Goal: Task Accomplishment & Management: Complete application form

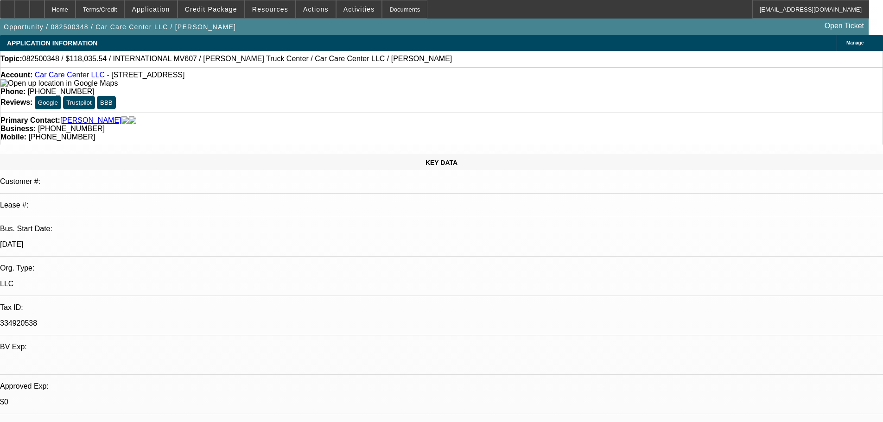
select select "0.2"
select select "2"
select select "0"
select select "6"
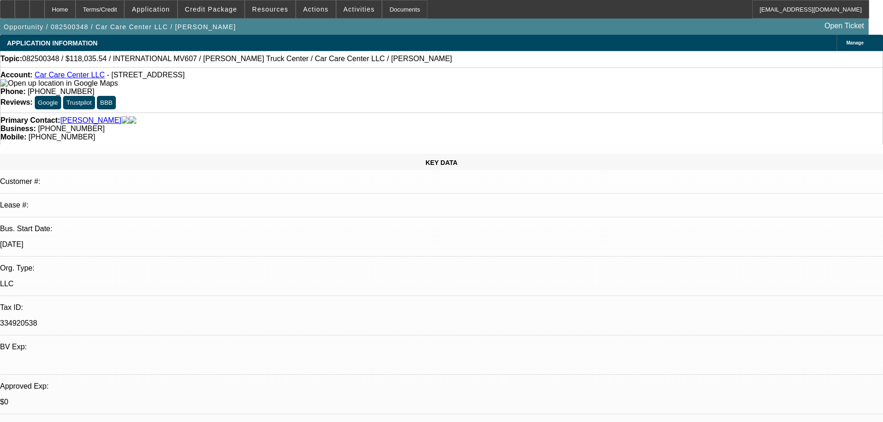
select select "0"
select select "2"
select select "0"
select select "6"
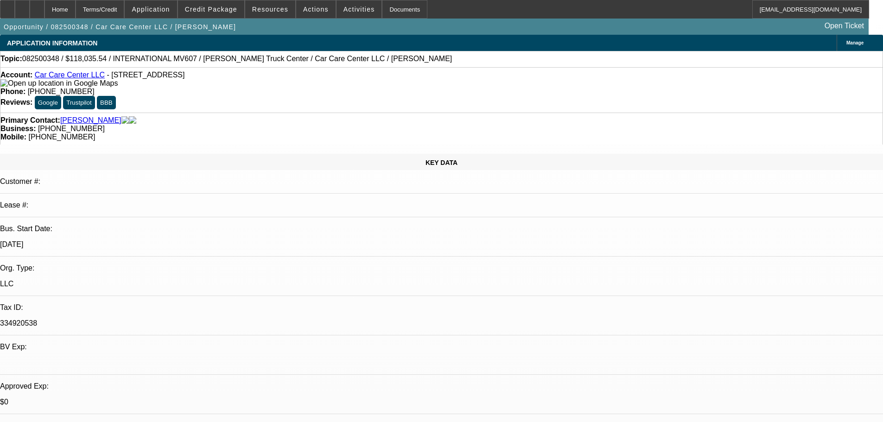
select select "0.2"
select select "2"
select select "0"
select select "6"
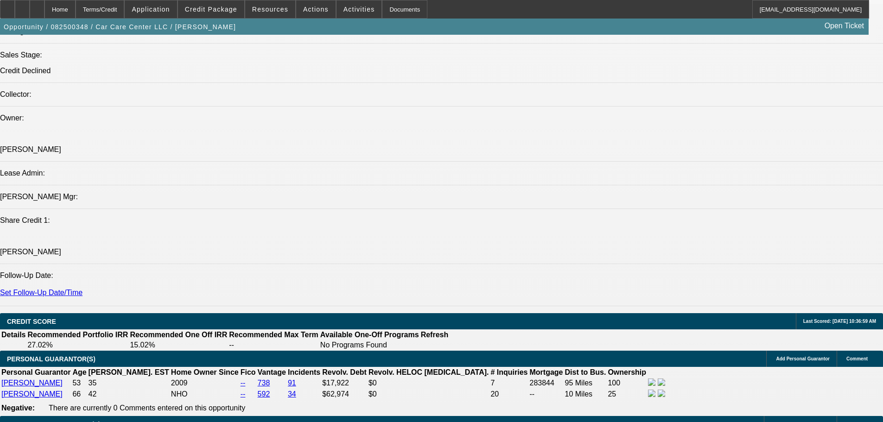
scroll to position [1066, 0]
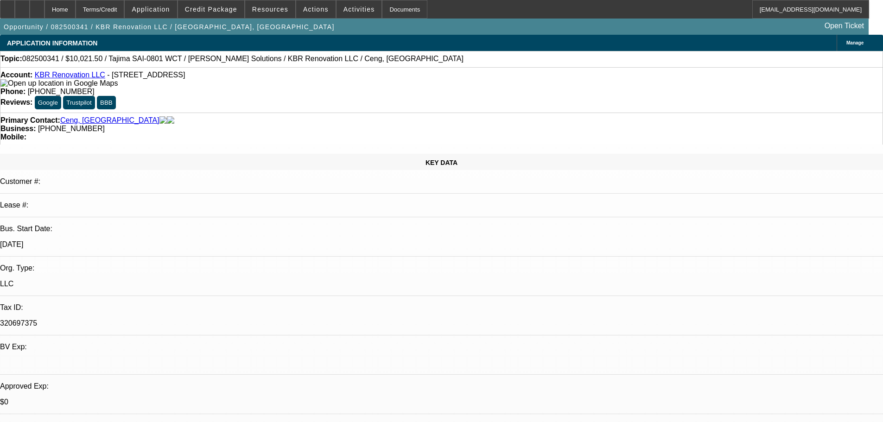
select select "0.15"
select select "2"
select select "0.1"
select select "4"
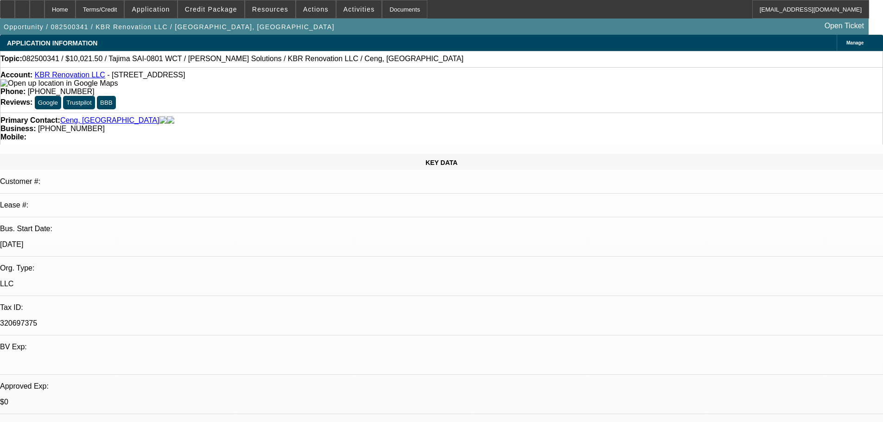
select select "0.15"
select select "2"
select select "0"
select select "6"
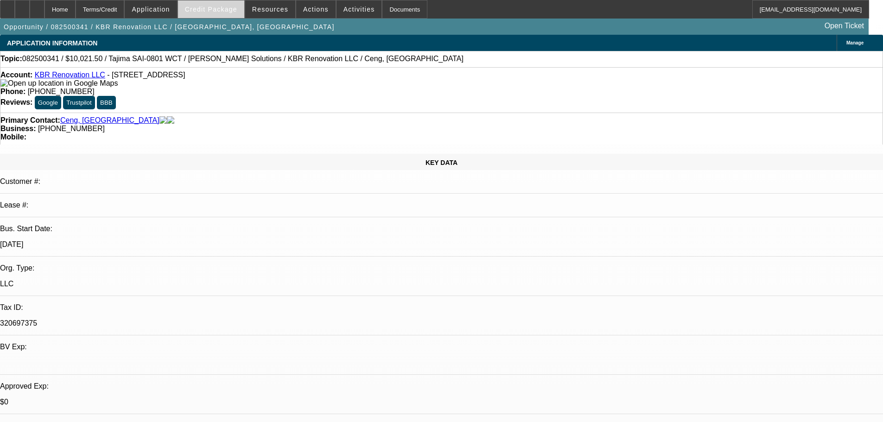
click at [227, 11] on span "Credit Package" at bounding box center [211, 9] width 52 height 7
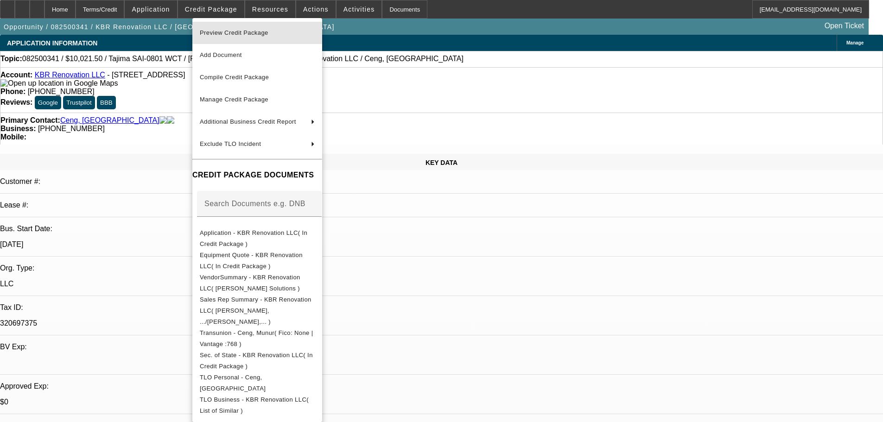
click at [231, 34] on span "Preview Credit Package" at bounding box center [234, 32] width 69 height 7
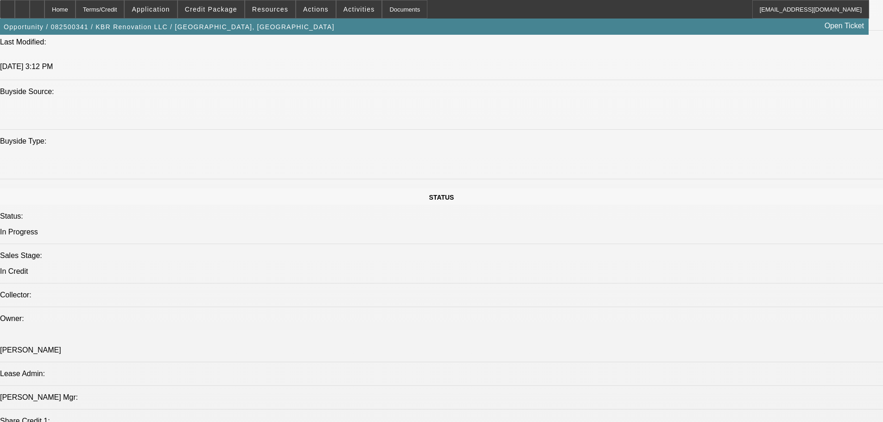
scroll to position [880, 0]
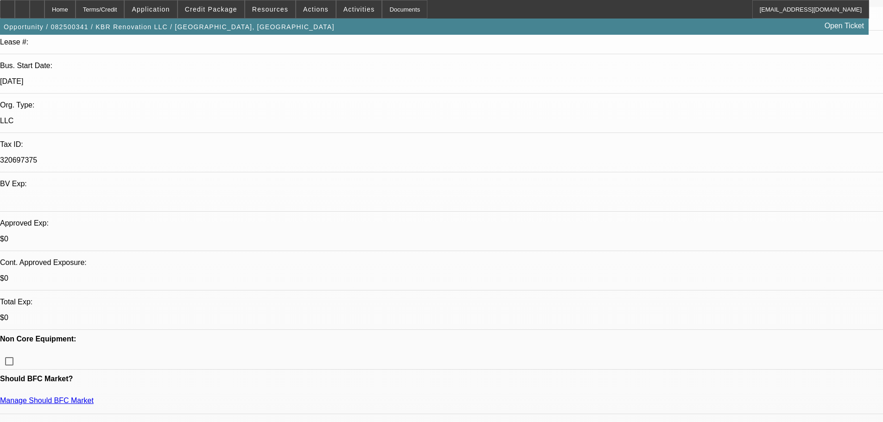
scroll to position [0, 0]
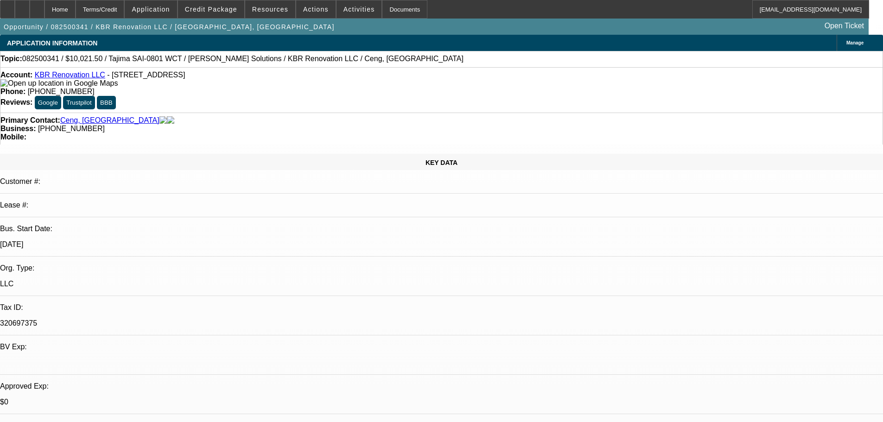
click at [20, 83] on img at bounding box center [58, 83] width 117 height 8
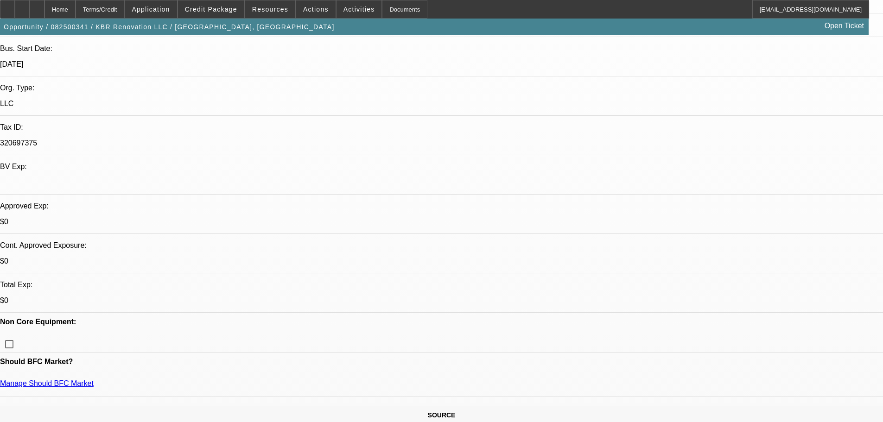
scroll to position [185, 0]
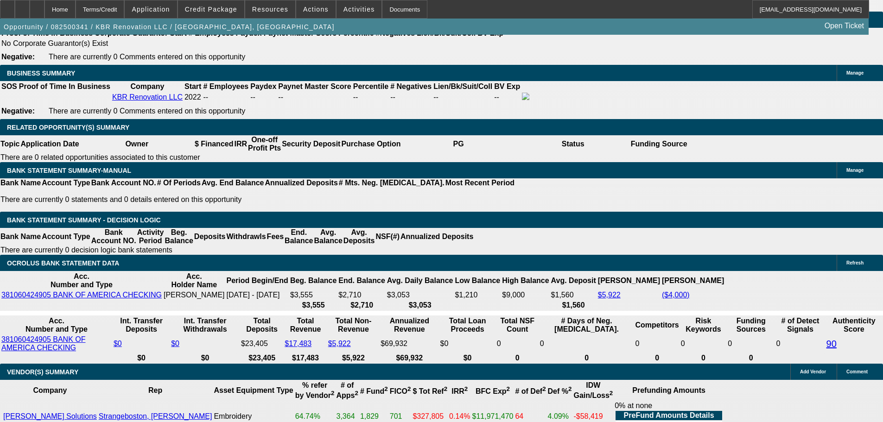
scroll to position [1573, 0]
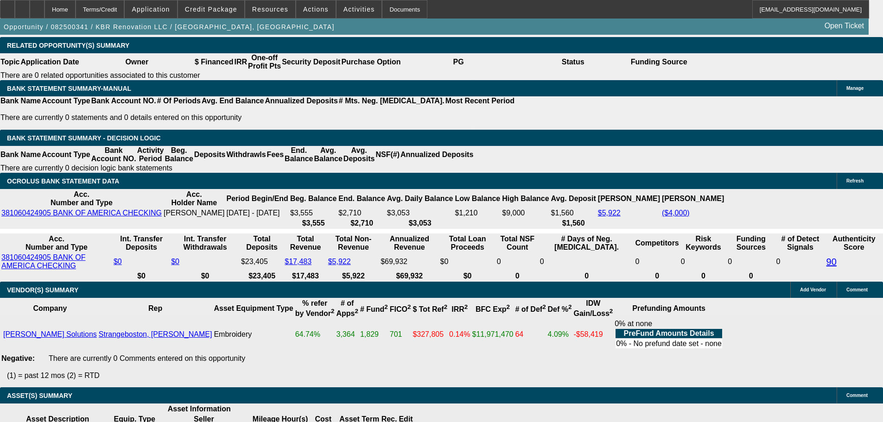
select select "5"
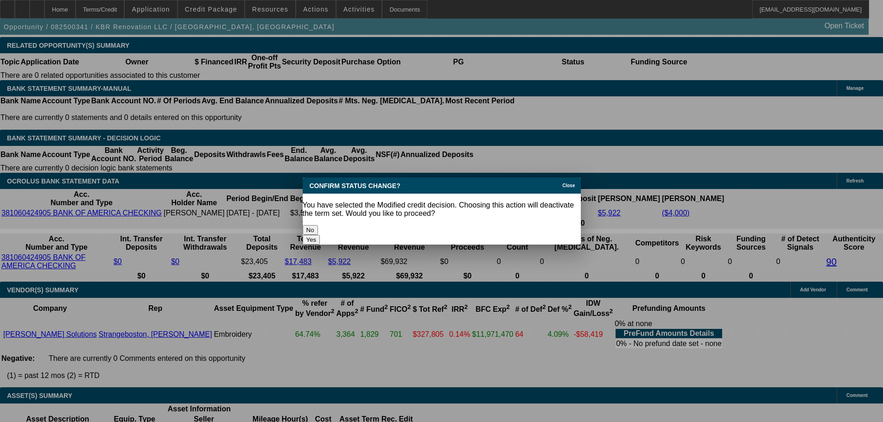
click at [320, 235] on button "Yes" at bounding box center [312, 240] width 18 height 10
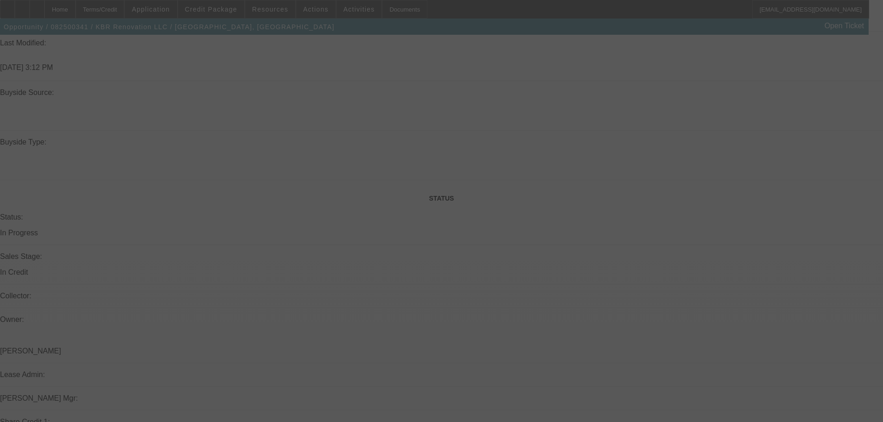
scroll to position [878, 0]
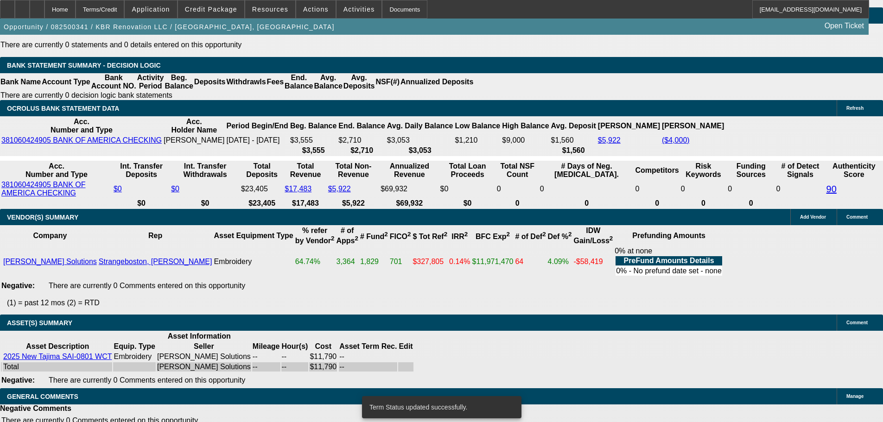
select select "0.15"
select select "2"
select select "0.1"
select select "4"
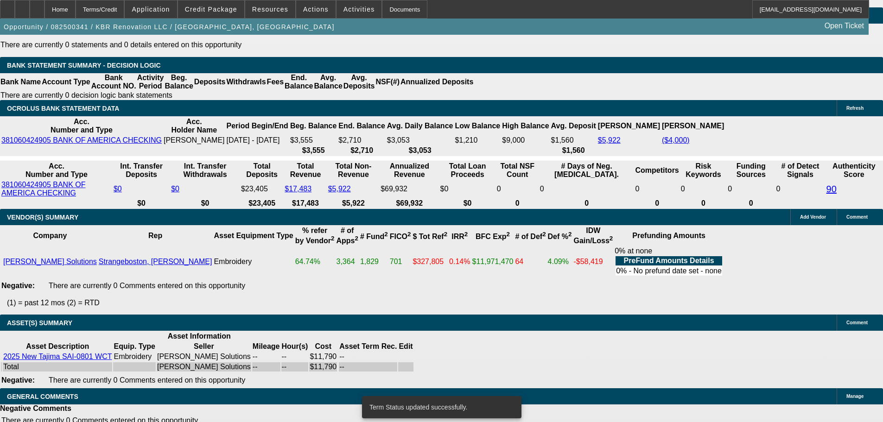
select select "0.15"
select select "2"
select select "0.1"
select select "4"
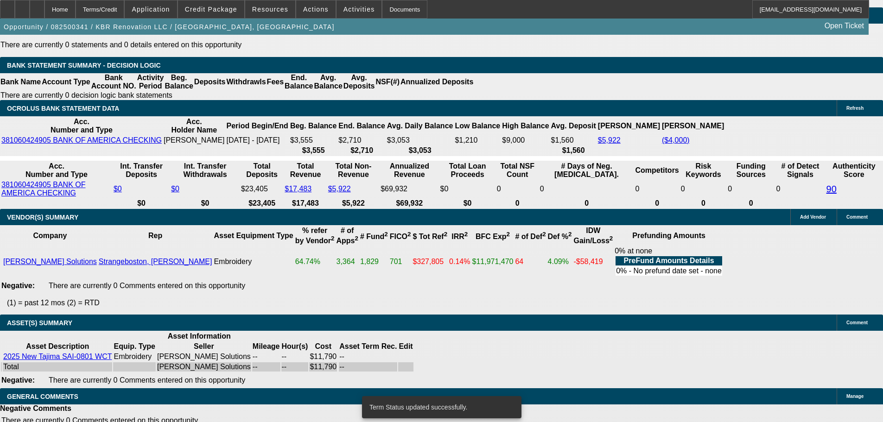
select select "0.15"
select select "2"
select select "0"
select select "6"
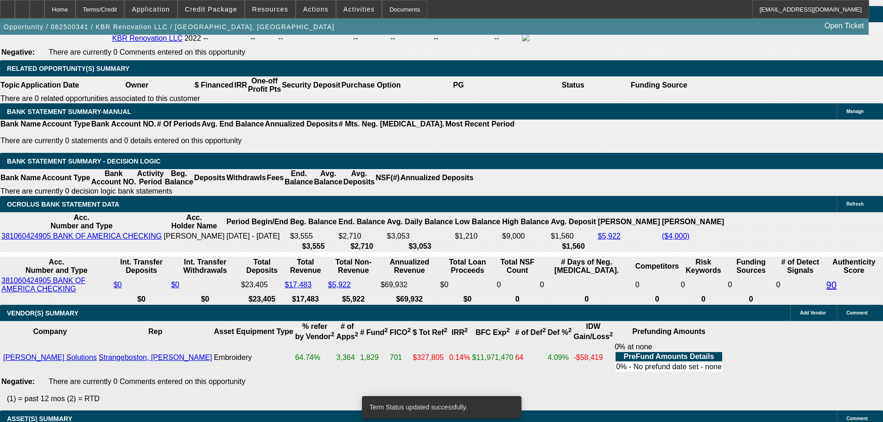
scroll to position [1434, 0]
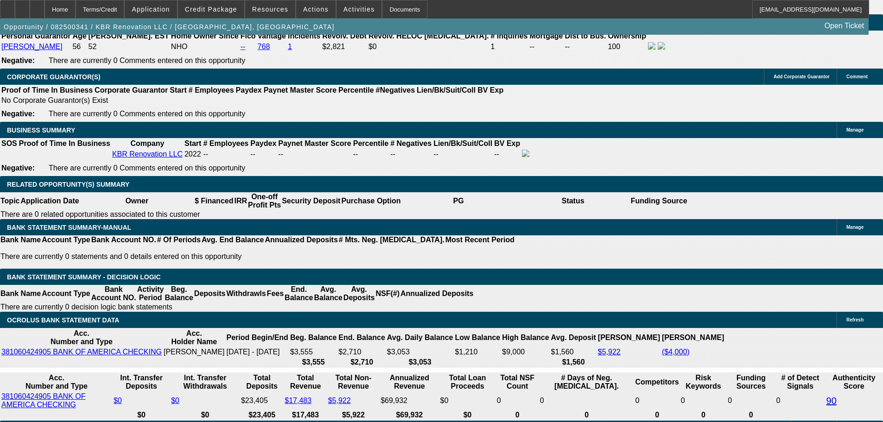
select select "0.2"
type input "$2,358.00"
type input "UNKNOWN"
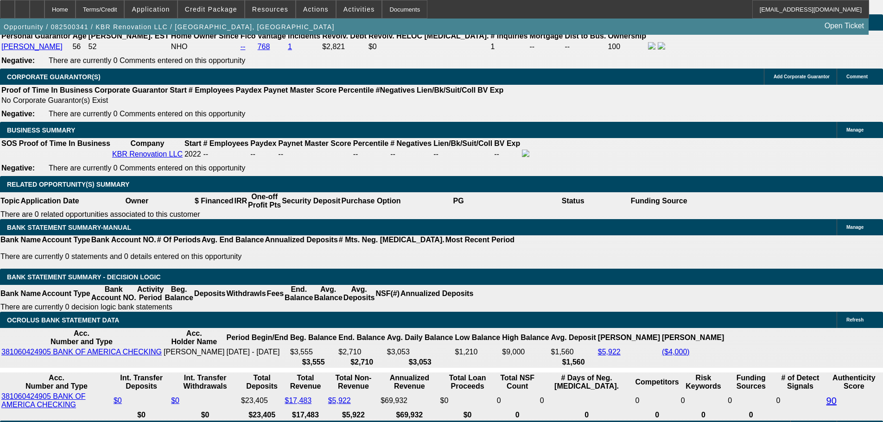
type input "$449.62"
type input "$224.81"
drag, startPoint x: 163, startPoint y: 116, endPoint x: 222, endPoint y: 118, distance: 59.8
type input "$2,790.00"
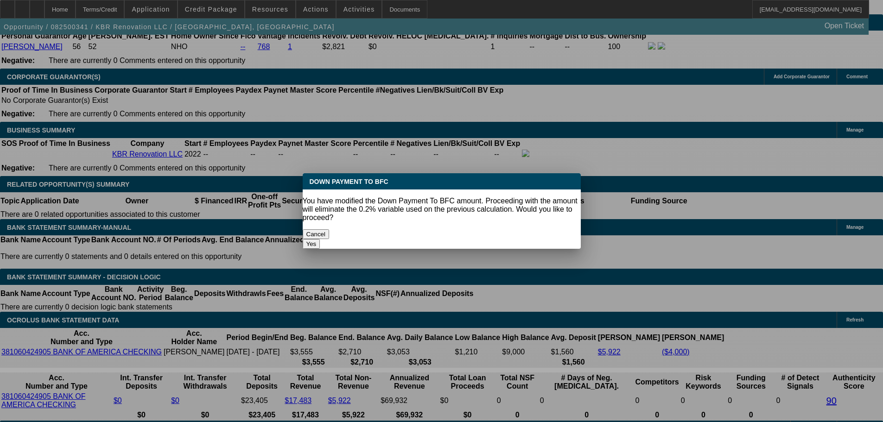
scroll to position [0, 0]
click at [320, 239] on button "Yes" at bounding box center [312, 244] width 18 height 10
select select "0"
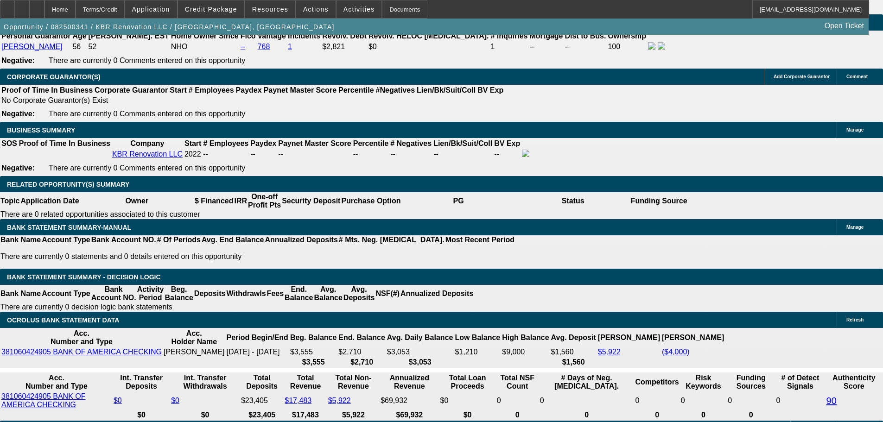
type input "$429.02"
type input "$214.51"
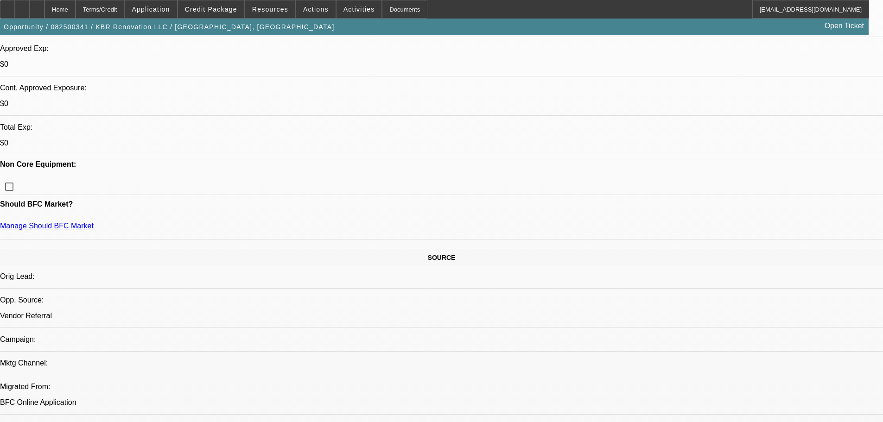
scroll to position [137, 0]
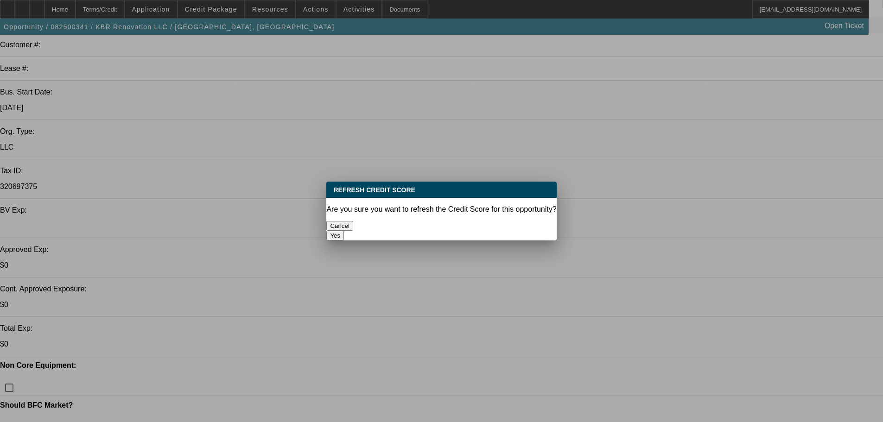
scroll to position [0, 0]
click at [344, 231] on button "Yes" at bounding box center [335, 236] width 18 height 10
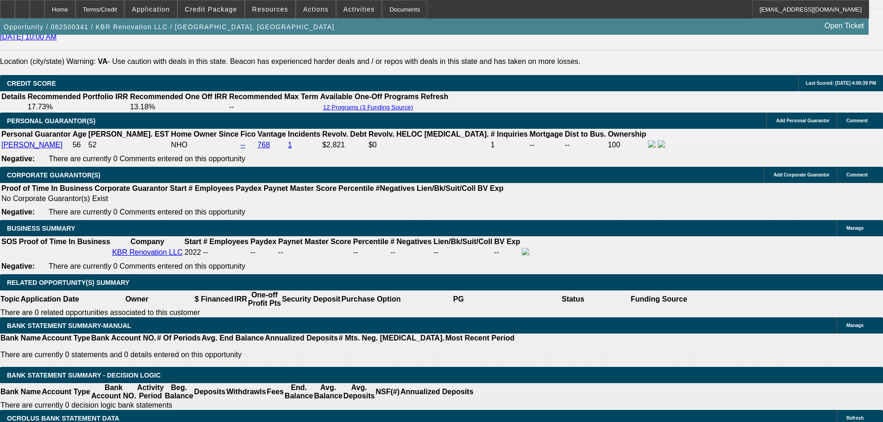
scroll to position [1341, 0]
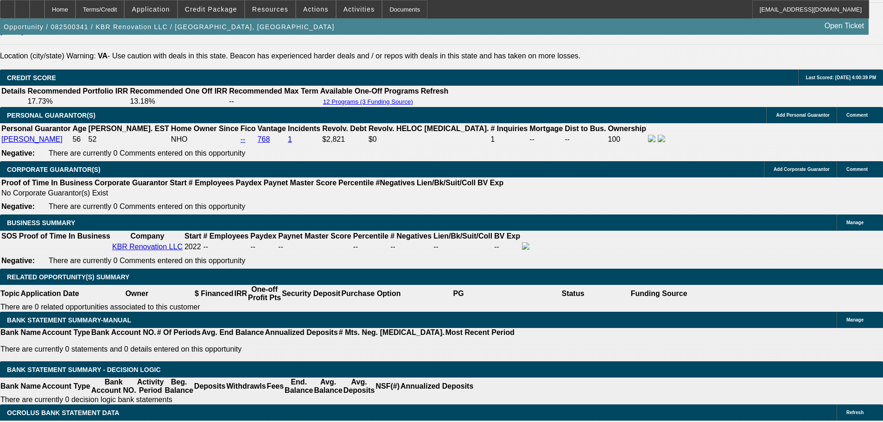
drag, startPoint x: 206, startPoint y: 279, endPoint x: 218, endPoint y: 278, distance: 12.1
type input "1"
type input "$307.68"
type input "$153.84"
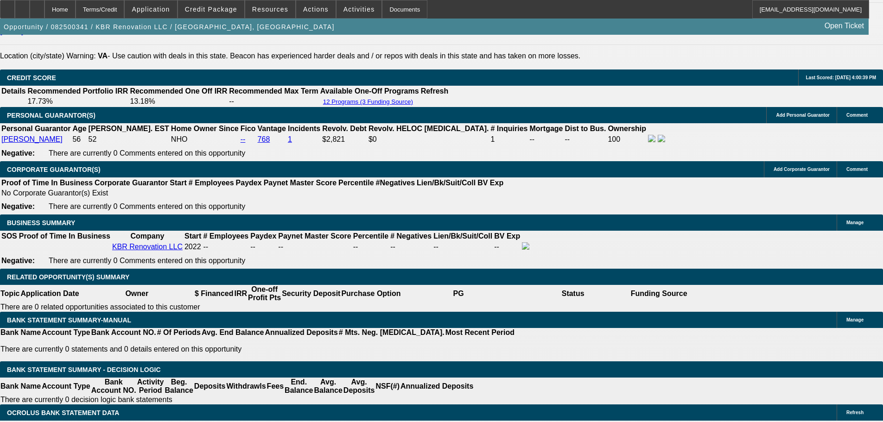
type input "17"
type input "$447.34"
type input "$223.67"
type input "17"
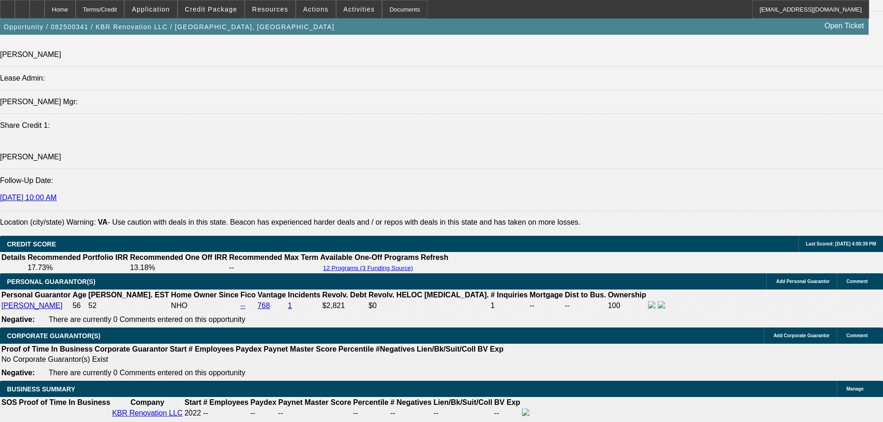
scroll to position [1156, 0]
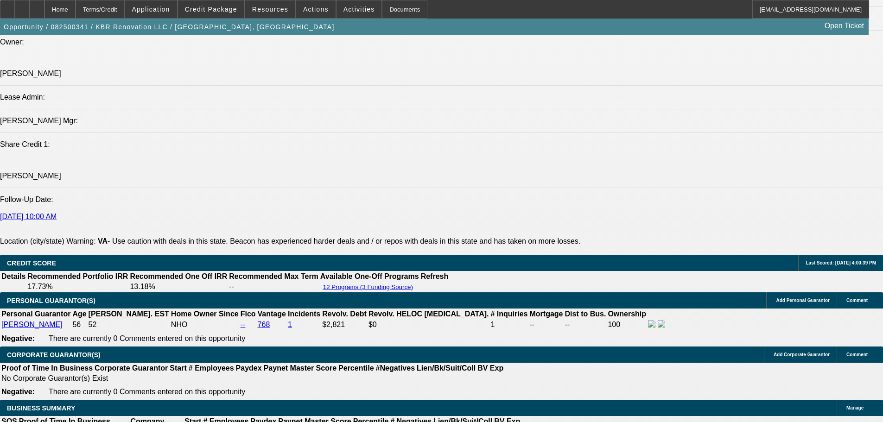
type input "$447.34"
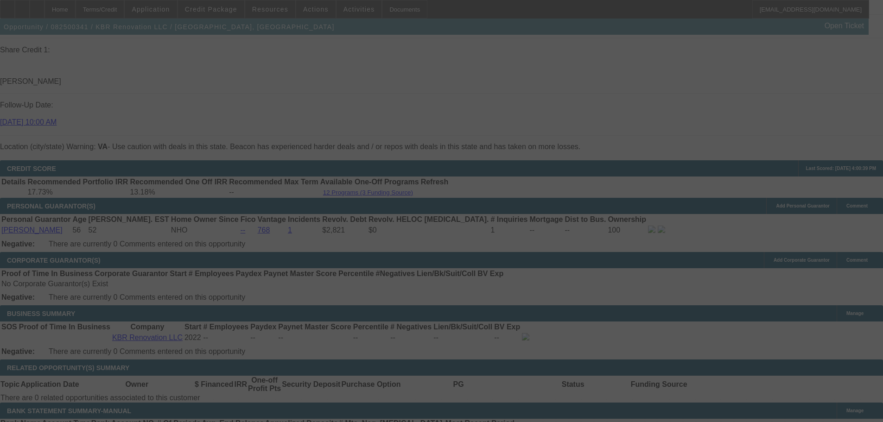
scroll to position [1388, 0]
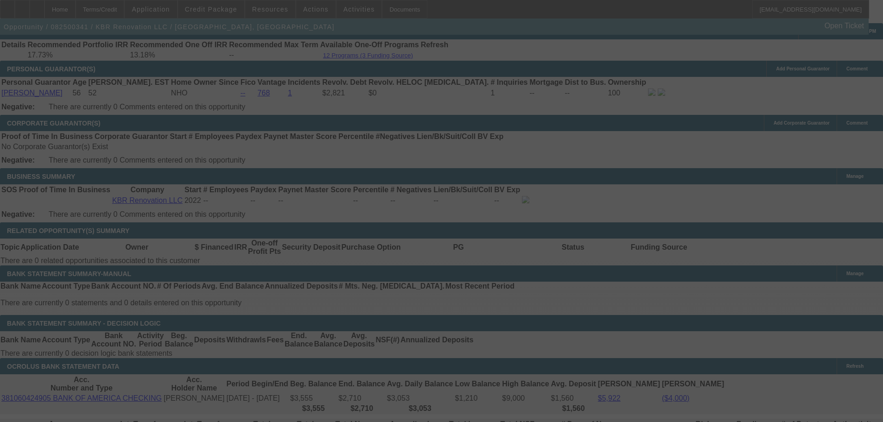
select select "0"
select select "2"
select select "0.1"
select select "4"
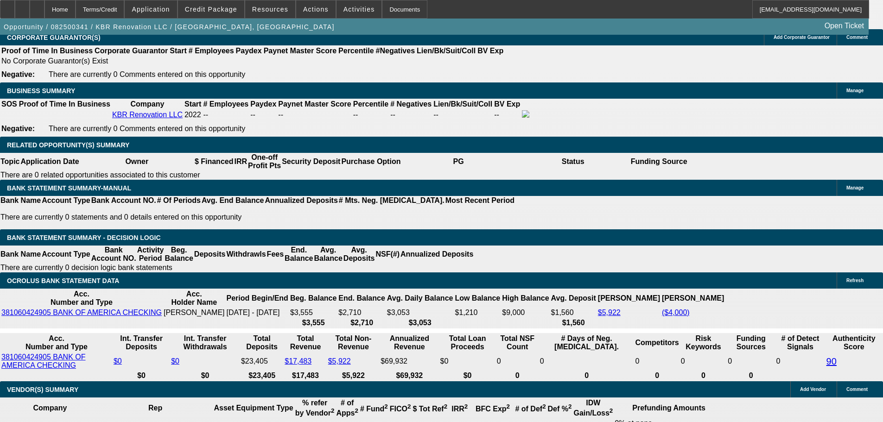
scroll to position [1562, 0]
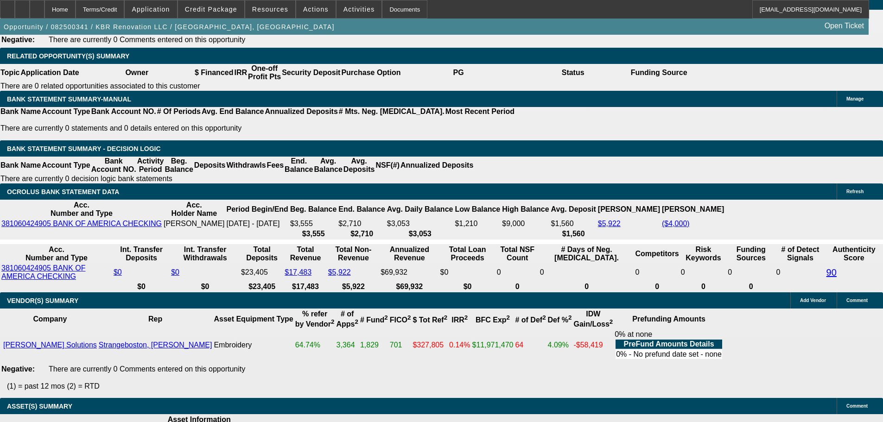
select select "3"
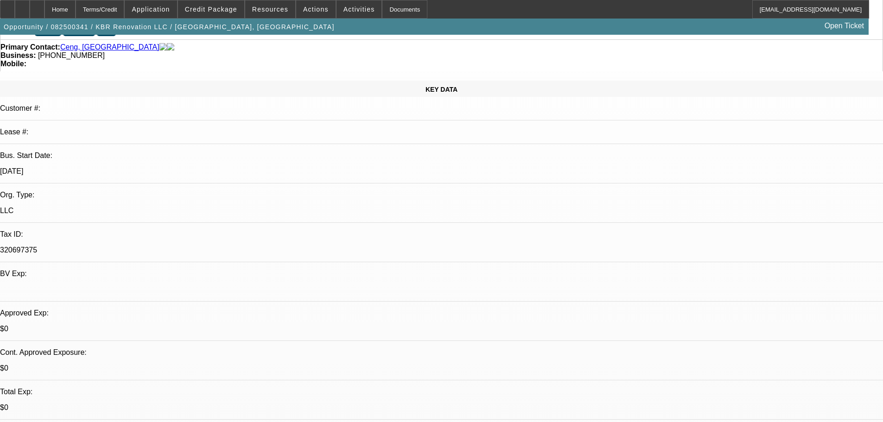
scroll to position [185, 0]
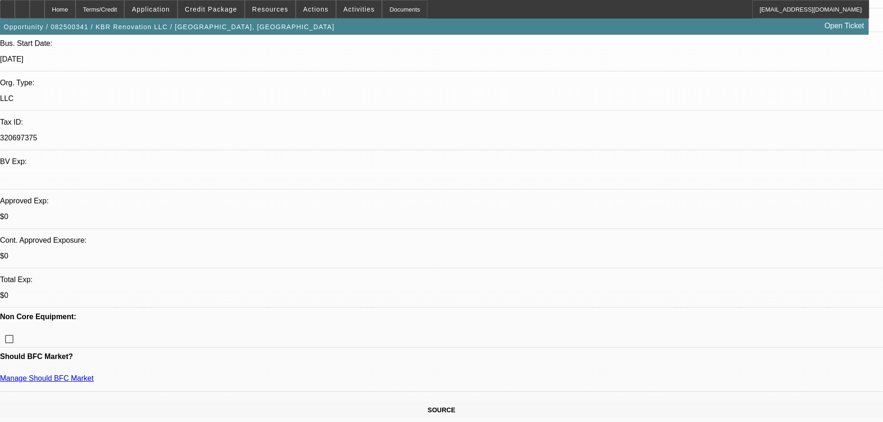
type textarea "GIVEN NEGATIVES APPROVED FOR LEASE ONLY - GOOD LUCK"
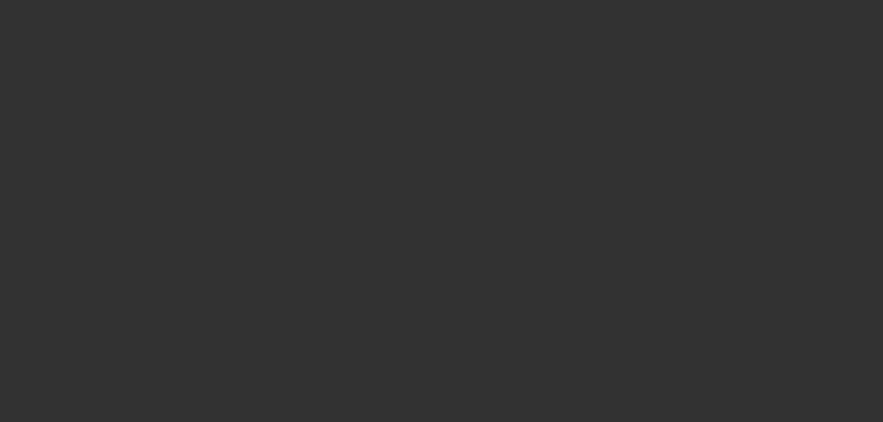
scroll to position [0, 0]
select select "0"
select select "2"
select select "0.1"
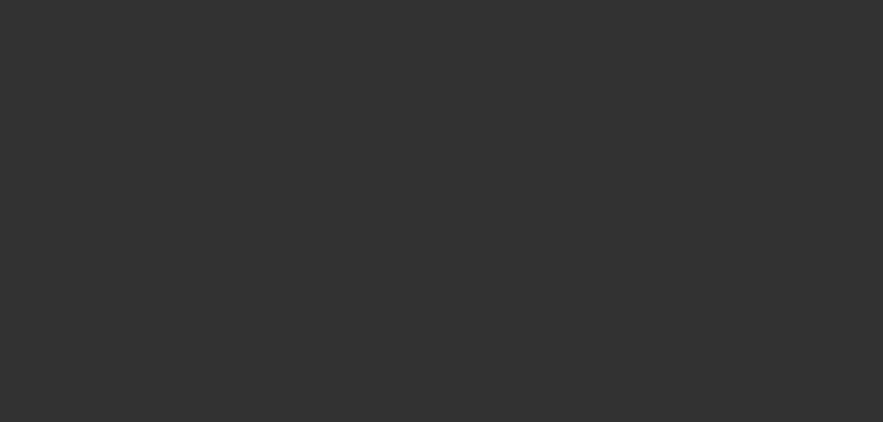
select select "4"
select select "0.15"
select select "2"
select select "0.1"
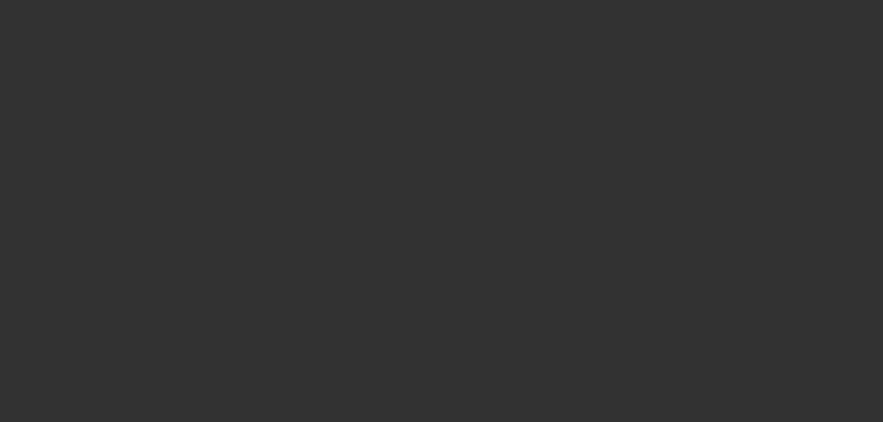
select select "4"
select select "0.15"
select select "2"
select select "0"
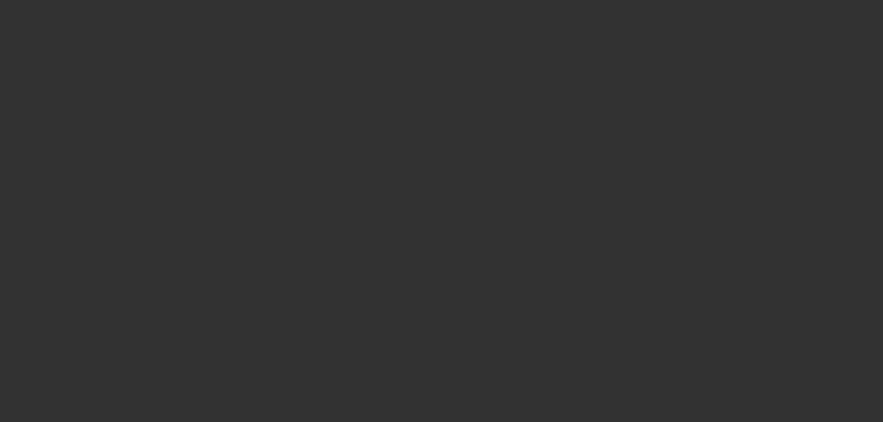
select select "6"
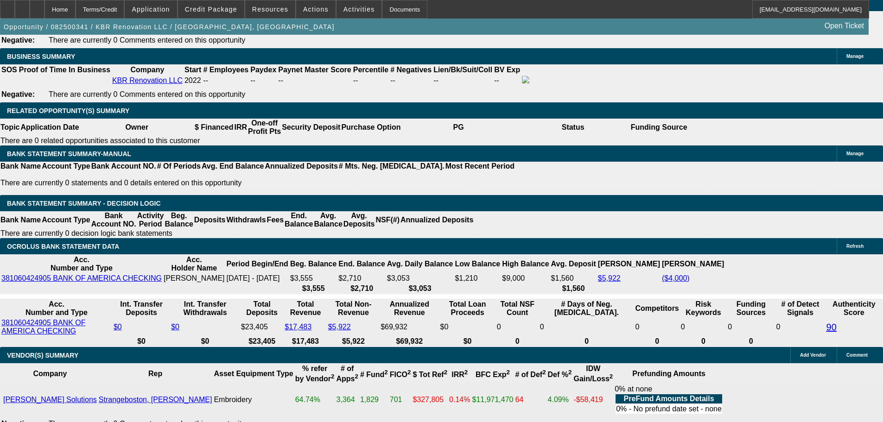
scroll to position [1666, 0]
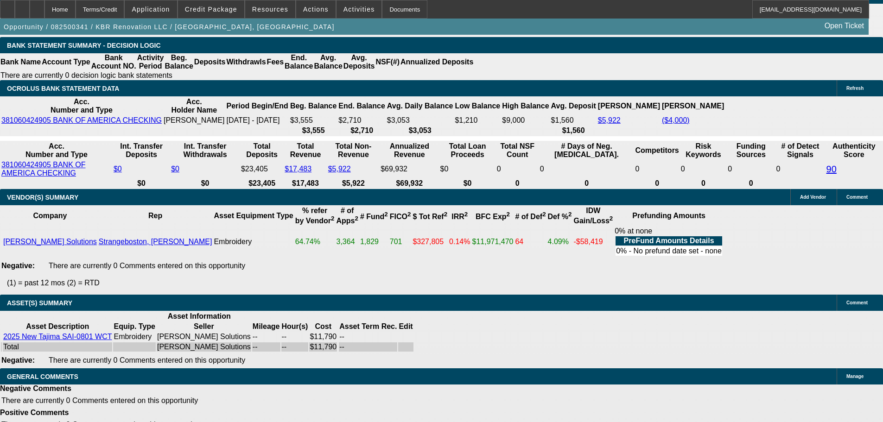
select select "4"
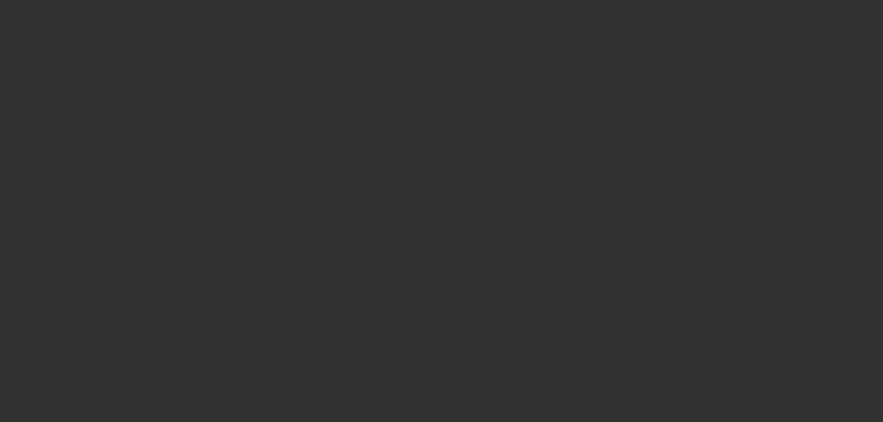
scroll to position [0, 0]
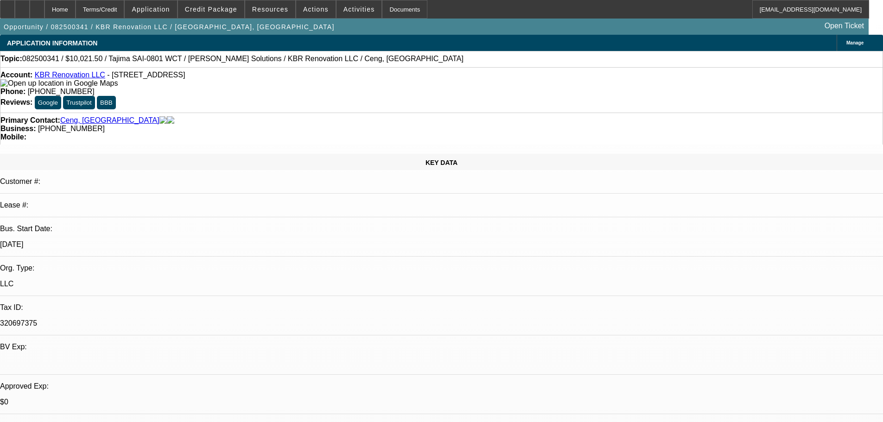
type textarea "SEE OTHER APPROVAL"
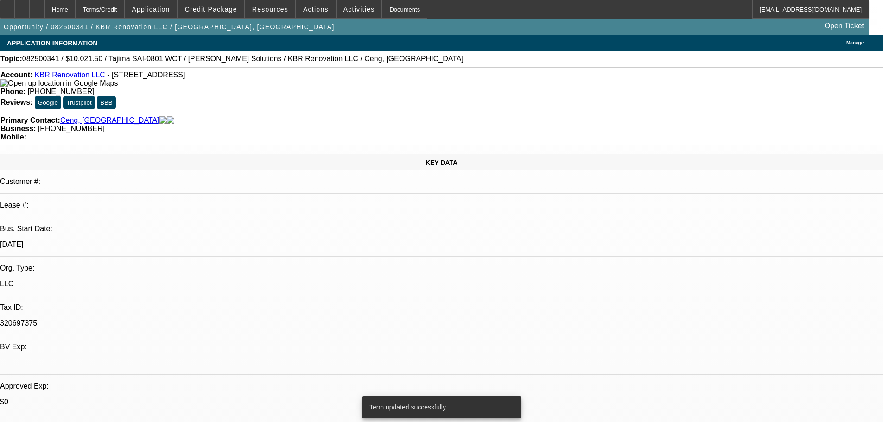
select select "0"
select select "2"
select select "0.1"
select select "4"
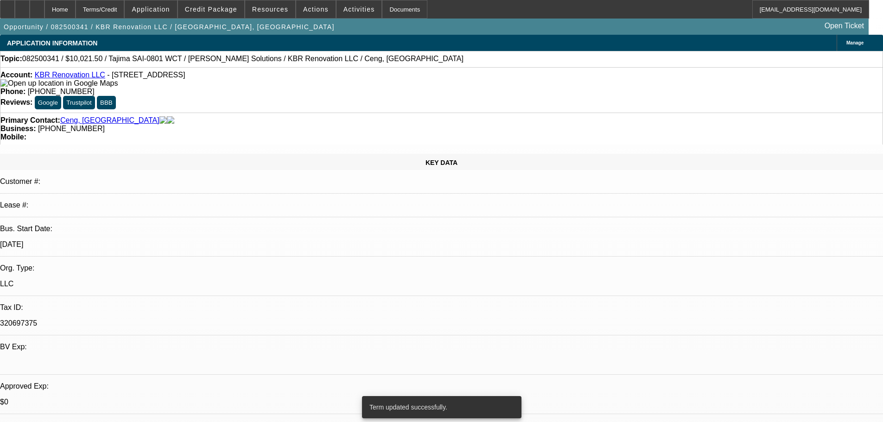
select select "0.15"
select select "2"
select select "0.1"
select select "4"
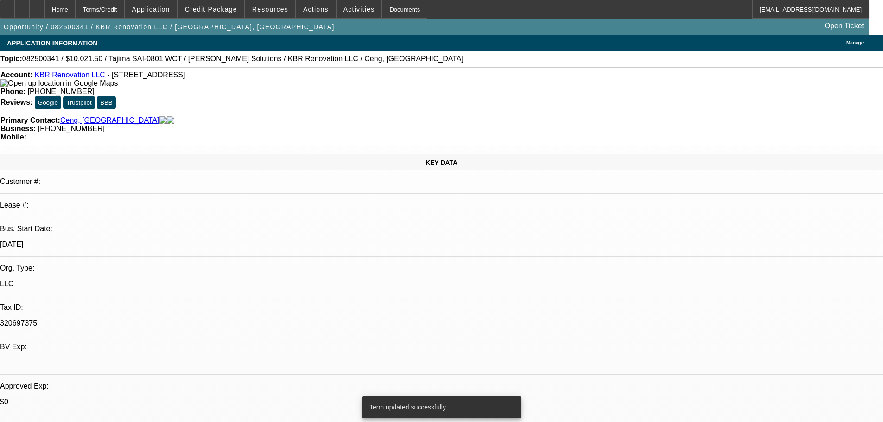
select select "0.15"
select select "2"
select select "0"
select select "6"
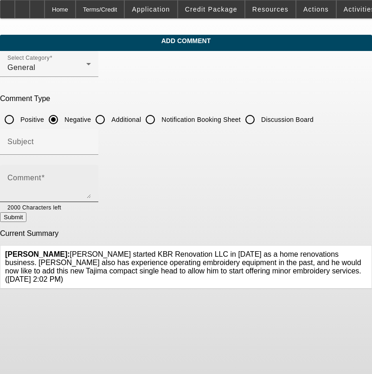
click at [91, 186] on textarea "Comment" at bounding box center [48, 187] width 83 height 22
click at [91, 180] on textarea "STASRT UP COMPANY," at bounding box center [48, 187] width 83 height 22
click at [91, 174] on div "Comment STASRT UP COMPANY, NO MTG, $850 AIR," at bounding box center [48, 183] width 83 height 37
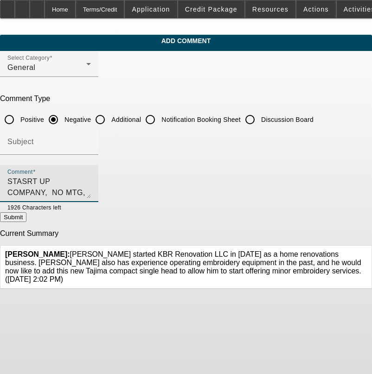
click at [91, 181] on textarea "STASRT UP COMPANY, NO MTG, $850 AIR, CREDIT ESTABLISHED IN PAST 3-4 YRS," at bounding box center [48, 187] width 83 height 22
click at [91, 180] on textarea "STASRT UP COMPANY, NO MTG, $850 AIR, CREDIT ONLY ESTABLISHED IN PAST 3-4 YRS," at bounding box center [48, 187] width 83 height 22
click at [91, 193] on textarea "STASRT UP COMPANY, NO MTG, $850 AIR, CREDIT ONLY ESTABLISHED IN PAST 3-4 YRS, O…" at bounding box center [48, 187] width 83 height 22
type textarea "STASRT UP COMPANY, NO MTG, $850 AIR, CREDIT ONLY ESTABLISHED IN PAST 3-4 YRS, O…"
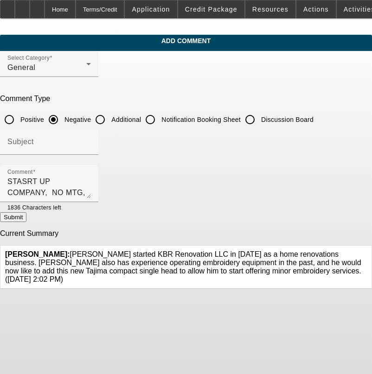
click at [26, 219] on button "Submit" at bounding box center [13, 217] width 26 height 10
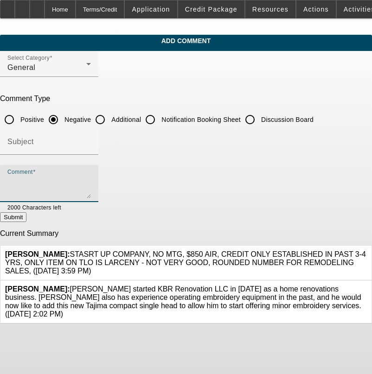
click at [91, 177] on textarea "Comment" at bounding box center [48, 187] width 83 height 22
type textarea "PERSONAL BANKS"
click at [26, 215] on button "Submit" at bounding box center [13, 217] width 26 height 10
